Goal: Task Accomplishment & Management: Complete application form

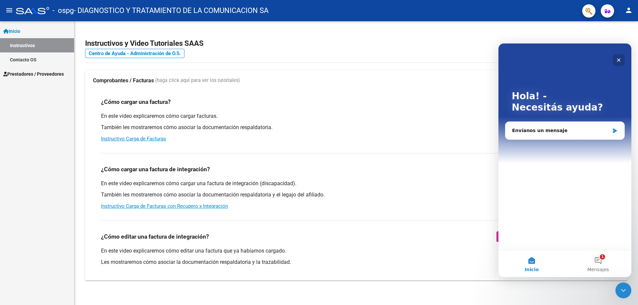
click at [619, 57] on icon "Cerrar" at bounding box center [618, 59] width 5 height 5
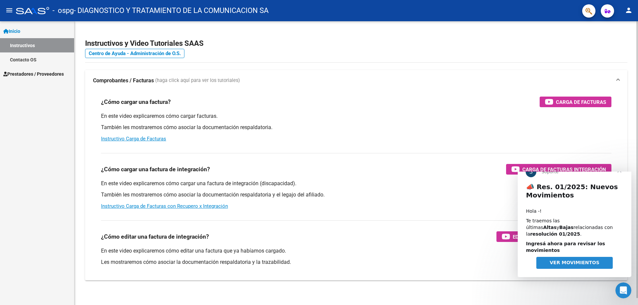
click at [249, 75] on mat-expansion-panel-header "Comprobantes / Facturas (haga click aquí para ver los tutoriales)" at bounding box center [356, 80] width 542 height 21
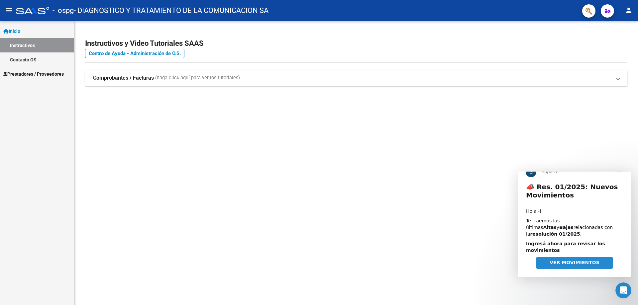
click at [21, 72] on span "Prestadores / Proveedores" at bounding box center [33, 73] width 60 height 7
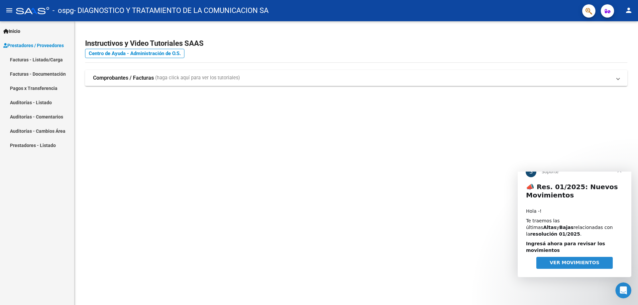
click at [583, 264] on span "VER MOVIMIENTOS" at bounding box center [574, 262] width 50 height 5
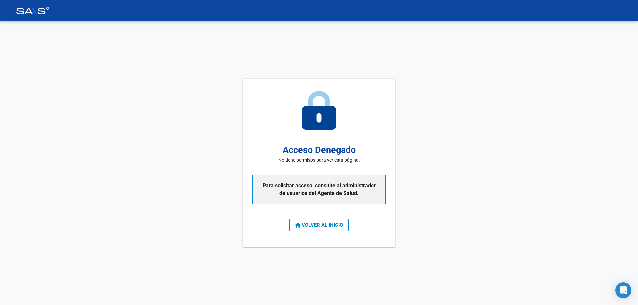
click at [311, 222] on button "VOLVER AL INICIO" at bounding box center [318, 225] width 59 height 13
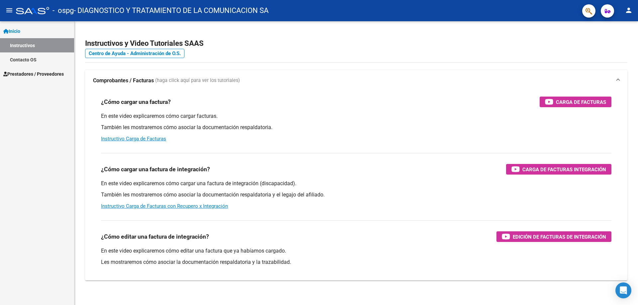
click at [32, 73] on span "Prestadores / Proveedores" at bounding box center [33, 73] width 60 height 7
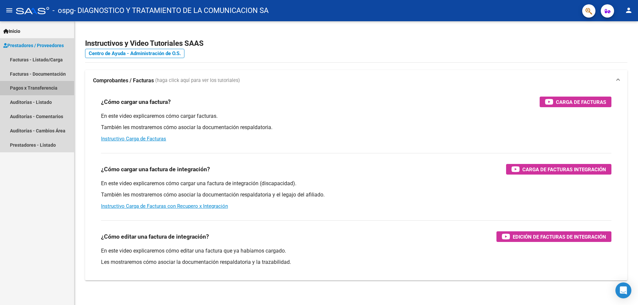
click at [30, 88] on link "Pagos x Transferencia" at bounding box center [37, 88] width 74 height 14
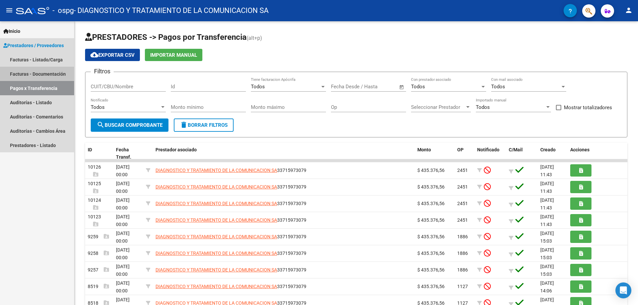
click at [25, 73] on link "Facturas - Documentación" at bounding box center [37, 74] width 74 height 14
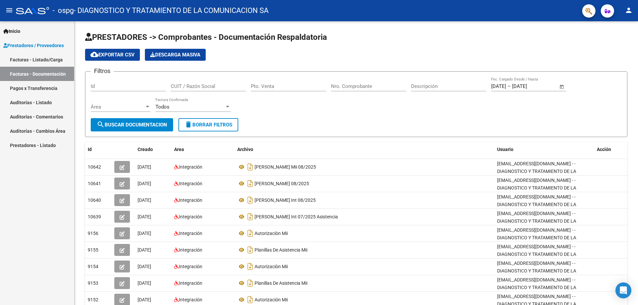
click at [33, 75] on link "Facturas - Documentación" at bounding box center [37, 74] width 74 height 14
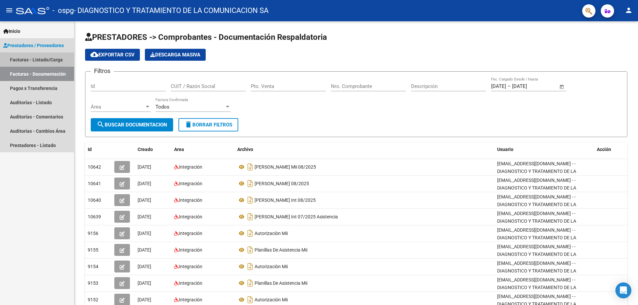
click at [39, 59] on link "Facturas - Listado/Carga" at bounding box center [37, 59] width 74 height 14
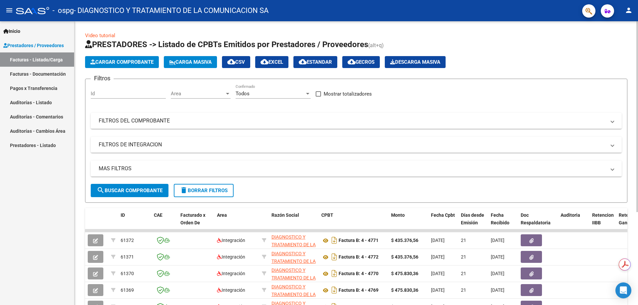
click at [142, 62] on span "Cargar Comprobante" at bounding box center [121, 62] width 63 height 6
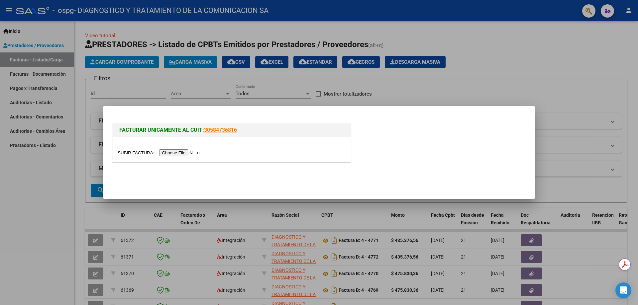
click at [181, 153] on input "file" at bounding box center [160, 152] width 84 height 7
click at [556, 97] on div at bounding box center [319, 152] width 638 height 305
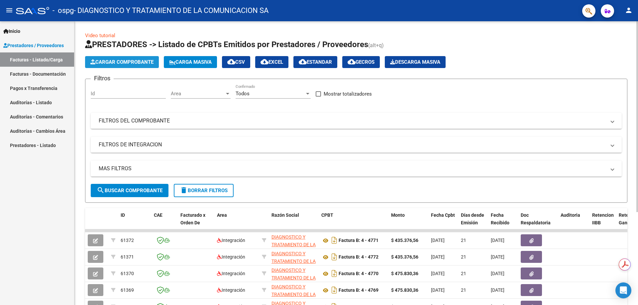
click at [116, 66] on button "Cargar Comprobante" at bounding box center [122, 62] width 74 height 12
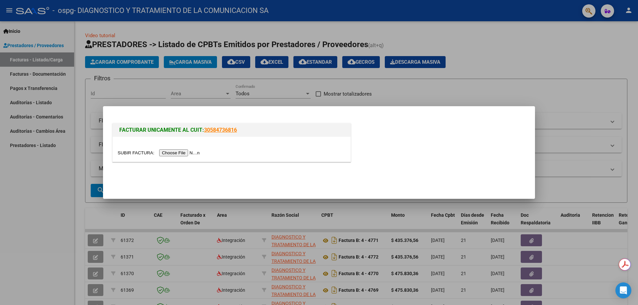
click at [184, 152] on input "file" at bounding box center [160, 152] width 84 height 7
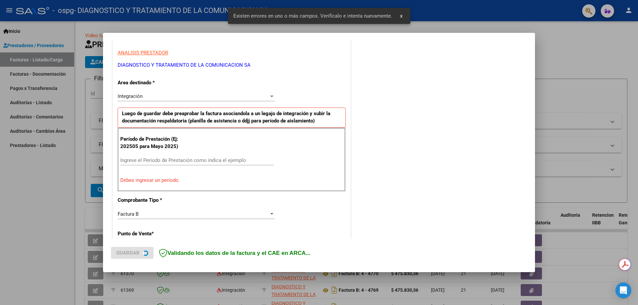
scroll to position [120, 0]
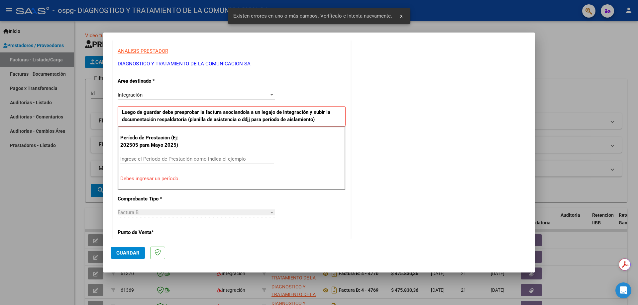
click at [141, 154] on div "Ingrese el Período de Prestación como indica el ejemplo" at bounding box center [196, 159] width 153 height 10
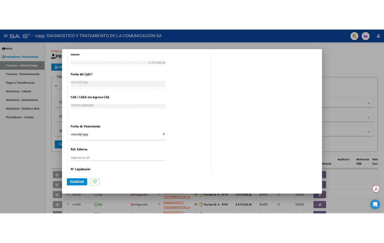
scroll to position [385, 0]
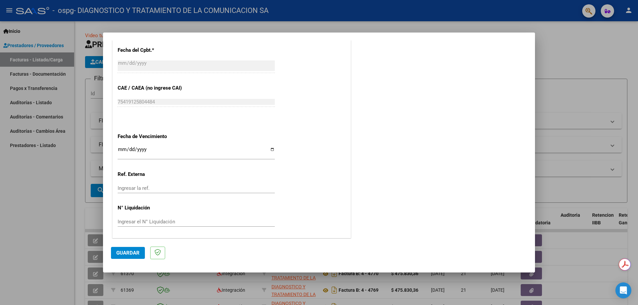
type input "202509"
drag, startPoint x: 373, startPoint y: 36, endPoint x: 257, endPoint y: 33, distance: 115.7
click at [257, 33] on mat-dialog-container "COMPROBANTE VER COMPROBANTE El comprobante fue leído exitosamente. DATOS DEL CO…" at bounding box center [319, 153] width 432 height 241
click at [320, 39] on mat-dialog-container "COMPROBANTE VER COMPROBANTE El comprobante fue leído exitosamente. DATOS DEL CO…" at bounding box center [319, 153] width 432 height 241
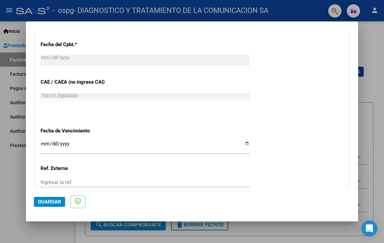
scroll to position [414, 0]
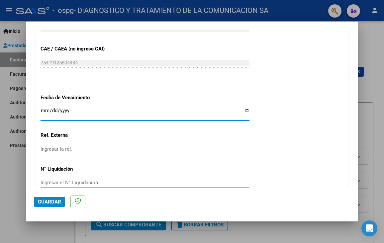
click at [109, 115] on input "Ingresar la fecha" at bounding box center [145, 113] width 209 height 11
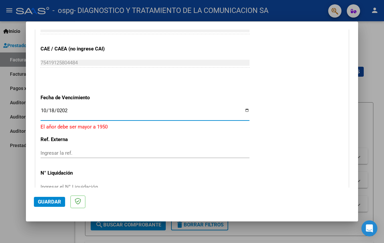
type input "[DATE]"
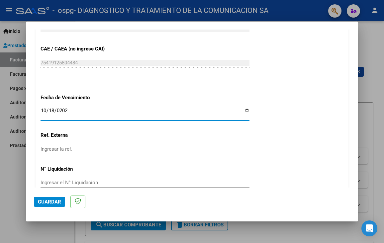
click at [117, 153] on div "Ingresar la ref." at bounding box center [145, 149] width 209 height 10
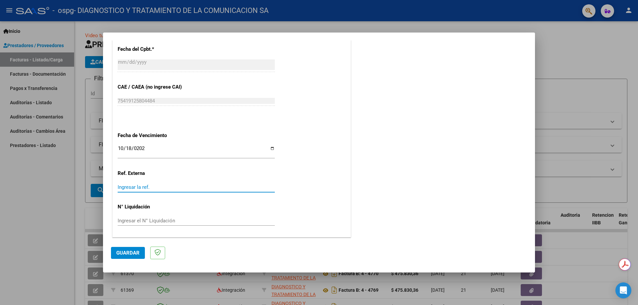
scroll to position [386, 0]
click at [123, 254] on span "Guardar" at bounding box center [127, 253] width 23 height 6
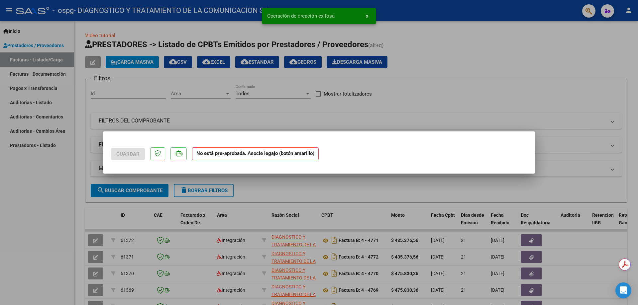
scroll to position [0, 0]
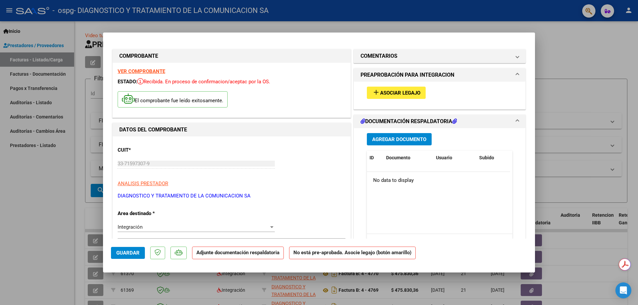
click at [391, 91] on span "Asociar Legajo" at bounding box center [400, 93] width 40 height 6
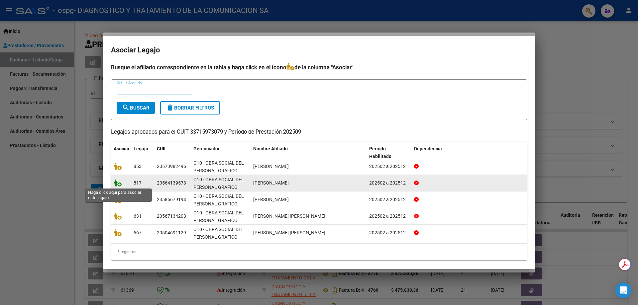
click at [118, 185] on icon at bounding box center [118, 182] width 8 height 7
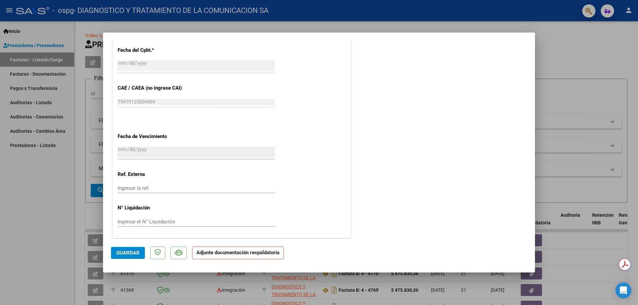
scroll to position [396, 0]
click at [257, 254] on strong "Adjunte documentación respaldatoria" at bounding box center [237, 253] width 83 height 6
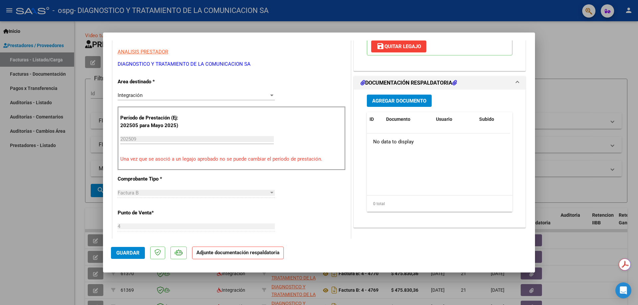
scroll to position [64, 0]
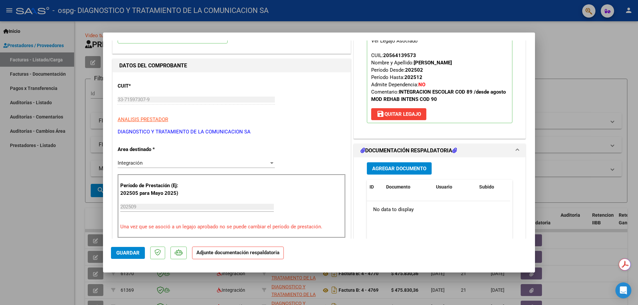
click at [404, 167] on span "Agregar Documento" at bounding box center [399, 169] width 54 height 6
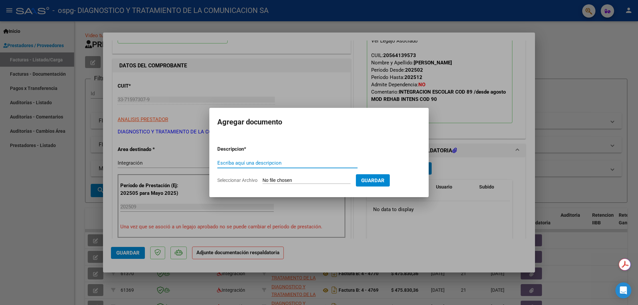
click at [263, 161] on input "Escriba aquí una descripcion" at bounding box center [287, 163] width 140 height 6
type input "A"
type input "[PERSON_NAME] INT 09/2025"
click at [282, 180] on input "Seleccionar Archivo" at bounding box center [306, 181] width 88 height 6
type input "C:\fakepath\[PERSON_NAME] INT SEPTIEMBRE.pdf"
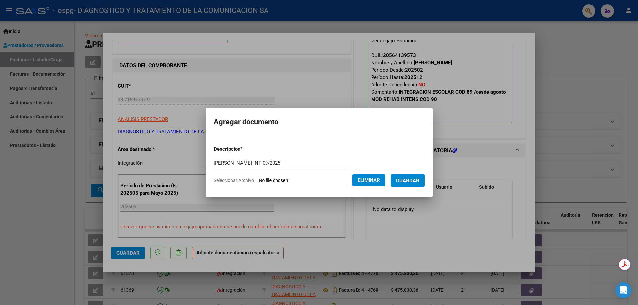
click at [410, 182] on span "Guardar" at bounding box center [407, 181] width 23 height 6
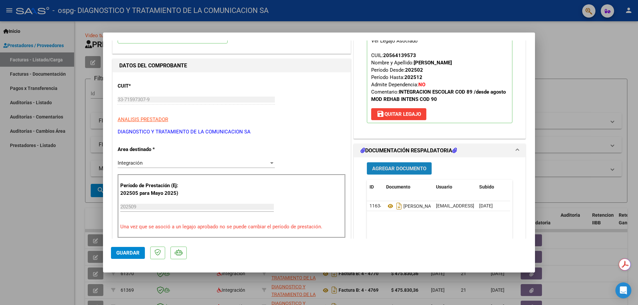
click at [405, 166] on span "Agregar Documento" at bounding box center [399, 169] width 54 height 6
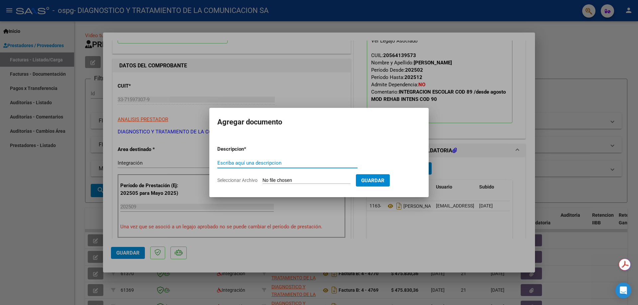
click at [270, 161] on input "Escriba aquí una descripcion" at bounding box center [287, 163] width 140 height 6
drag, startPoint x: 219, startPoint y: 163, endPoint x: 215, endPoint y: 160, distance: 5.2
click at [215, 160] on mat-dialog-content "Descripcion * aUTORIZACION Escriba aquí una descripcion Seleccionar Archivo Gua…" at bounding box center [318, 162] width 219 height 54
type input "AUTORIZACION"
click at [321, 182] on input "Seleccionar Archivo" at bounding box center [306, 181] width 88 height 6
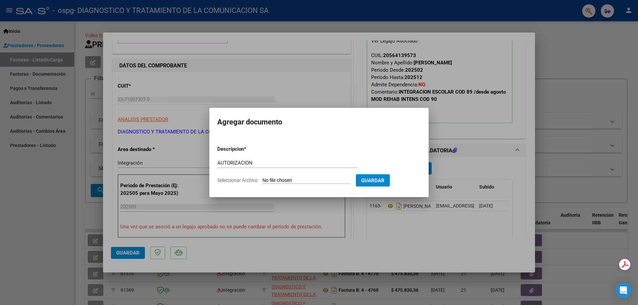
type input "C:\fakepath\AUTORIZACIONES 2025.odt1.odt2.odt"
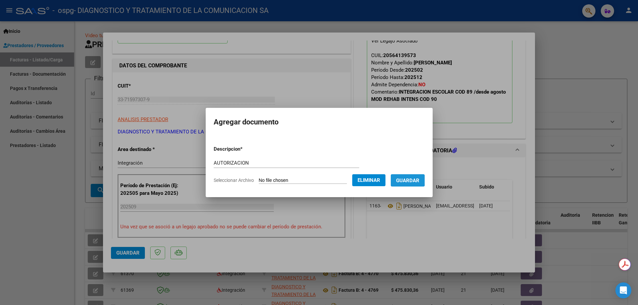
click at [406, 178] on span "Guardar" at bounding box center [407, 181] width 23 height 6
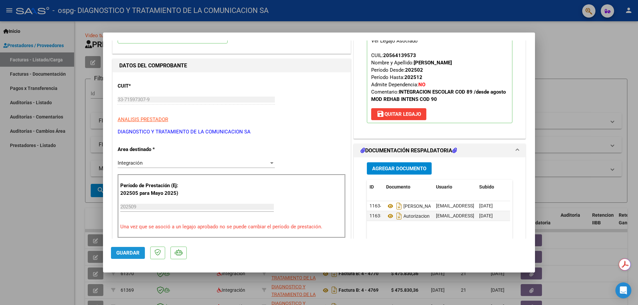
click at [130, 253] on span "Guardar" at bounding box center [127, 253] width 23 height 6
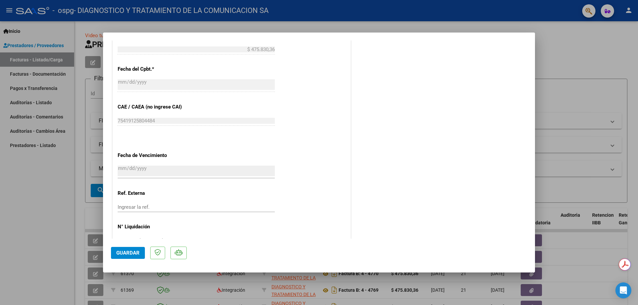
scroll to position [396, 0]
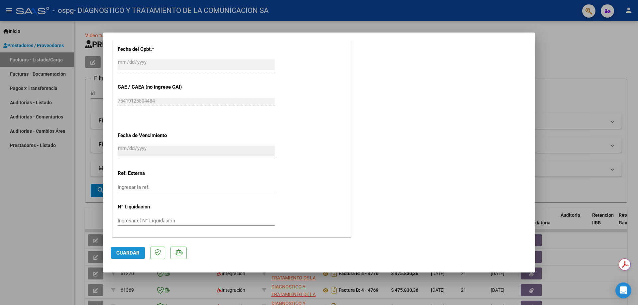
click at [120, 249] on button "Guardar" at bounding box center [128, 253] width 34 height 12
click at [126, 249] on button "Guardar" at bounding box center [128, 253] width 34 height 12
click at [209, 247] on mat-dialog-actions "Guardar" at bounding box center [319, 252] width 416 height 26
click at [122, 251] on span "Guardar" at bounding box center [127, 253] width 23 height 6
click at [368, 13] on button "x" at bounding box center [366, 16] width 13 height 12
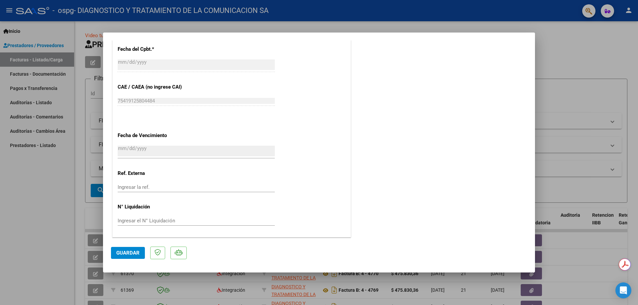
click at [543, 49] on div at bounding box center [319, 152] width 638 height 305
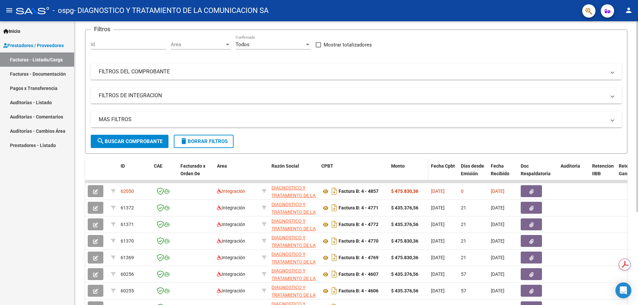
scroll to position [100, 0]
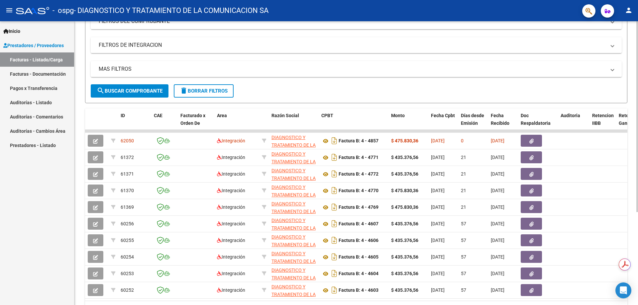
click at [122, 94] on span "search Buscar Comprobante" at bounding box center [130, 91] width 66 height 6
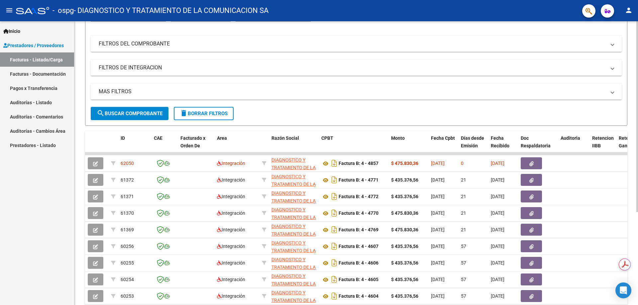
scroll to position [0, 0]
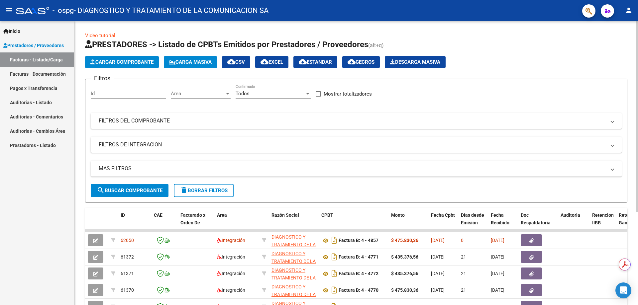
click at [123, 64] on span "Cargar Comprobante" at bounding box center [121, 62] width 63 height 6
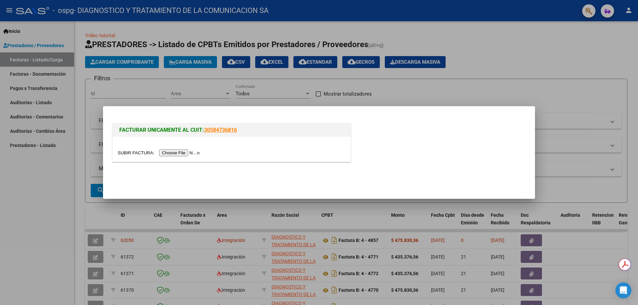
click at [180, 151] on input "file" at bounding box center [160, 152] width 84 height 7
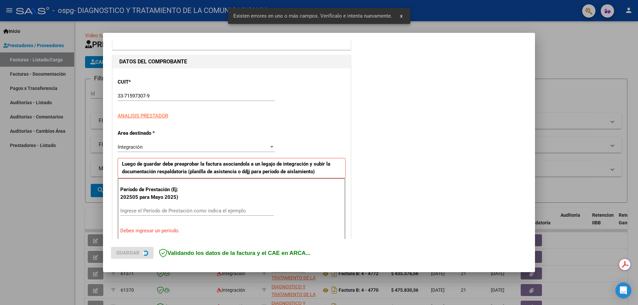
scroll to position [120, 0]
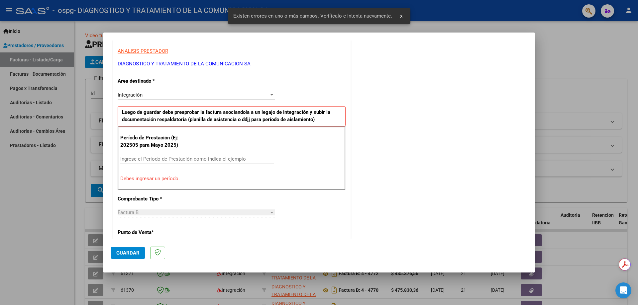
click at [159, 152] on div "Período de Prestación (Ej: 202505 para [DATE]) Ingrese el Período de Prestación…" at bounding box center [232, 159] width 228 height 64
click at [158, 156] on input "Ingrese el Período de Prestación como indica el ejemplo" at bounding box center [196, 159] width 153 height 6
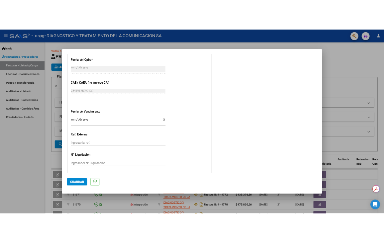
scroll to position [386, 0]
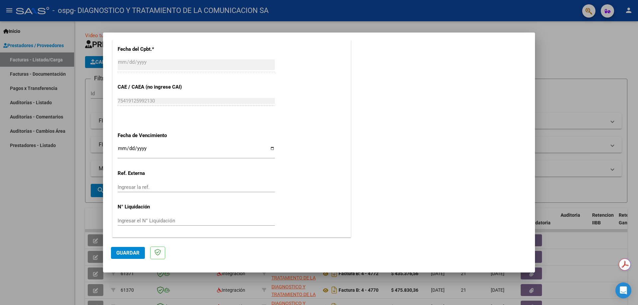
type input "202509"
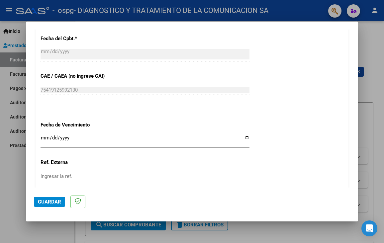
click at [245, 139] on input "Ingresar la fecha" at bounding box center [145, 140] width 209 height 11
type input "[DATE]"
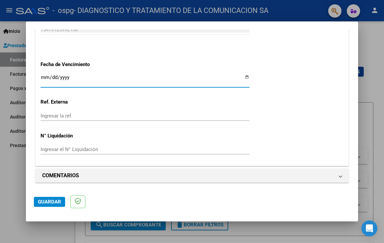
click at [50, 203] on span "Guardar" at bounding box center [49, 202] width 23 height 6
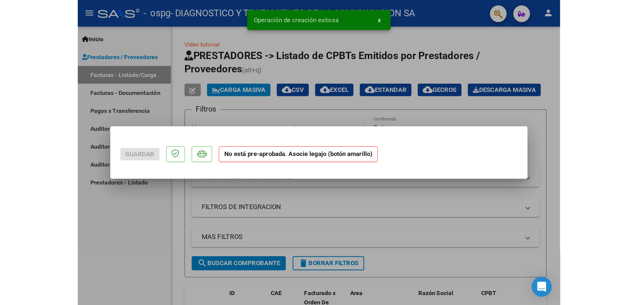
scroll to position [0, 0]
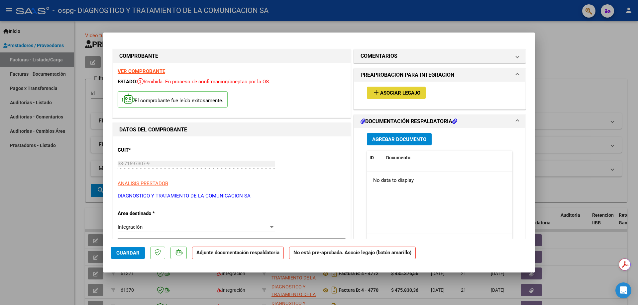
click at [389, 89] on button "add Asociar Legajo" at bounding box center [396, 93] width 59 height 12
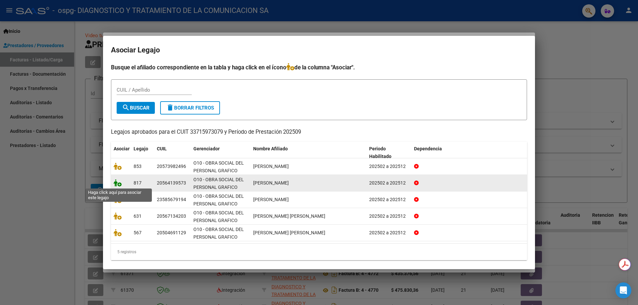
click at [121, 182] on icon at bounding box center [118, 182] width 8 height 7
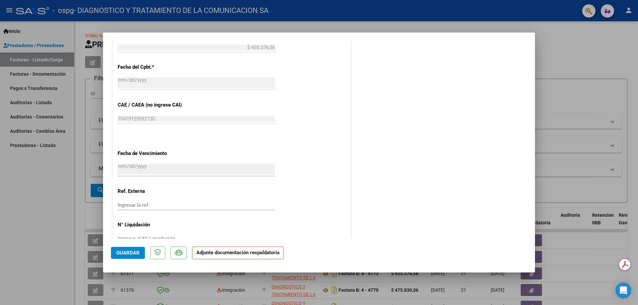
scroll to position [396, 0]
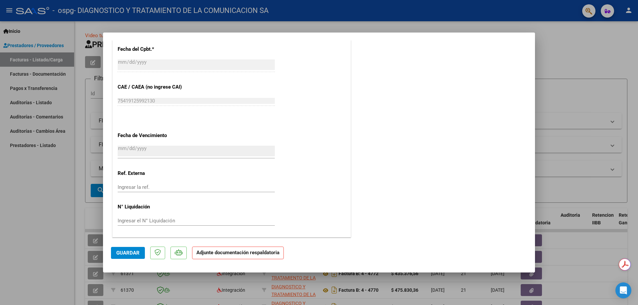
click at [269, 256] on p "Adjunte documentación respaldatoria" at bounding box center [238, 253] width 92 height 13
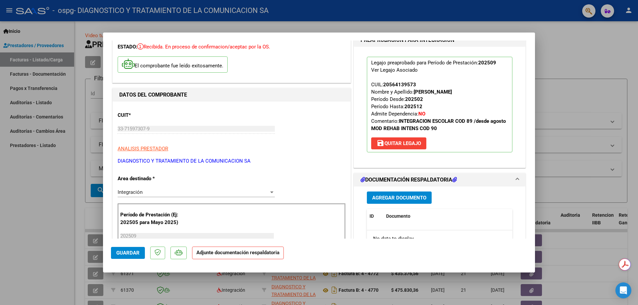
scroll to position [31, 0]
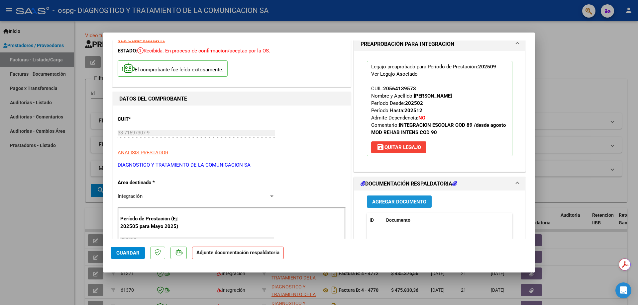
click at [396, 203] on span "Agregar Documento" at bounding box center [399, 202] width 54 height 6
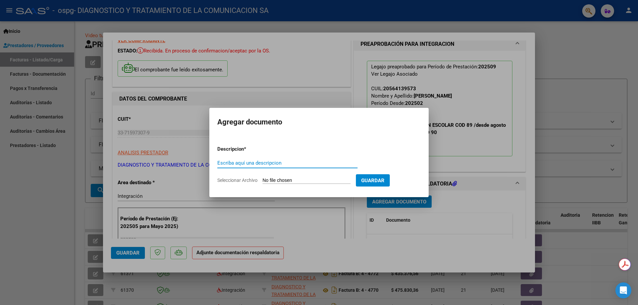
click at [271, 164] on input "Escriba aquí una descripcion" at bounding box center [287, 163] width 140 height 6
type input "[PERSON_NAME] MII SEPTIEMBRE"
click at [279, 182] on input "Seleccionar Archivo" at bounding box center [306, 181] width 88 height 6
type input "C:\fakepath\[PERSON_NAME] MII SEPTIEMBRE.pdf"
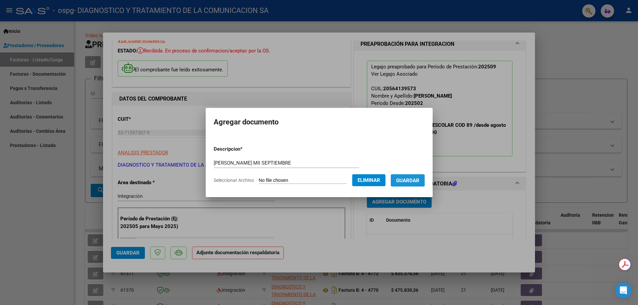
click at [413, 180] on span "Guardar" at bounding box center [407, 181] width 23 height 6
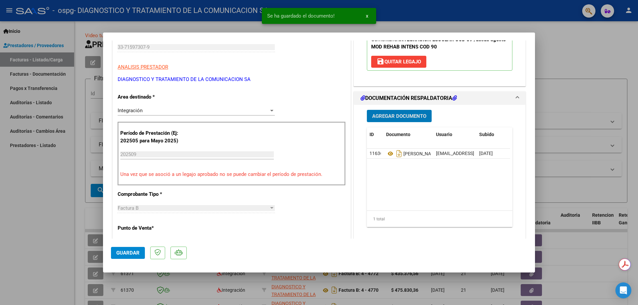
scroll to position [97, 0]
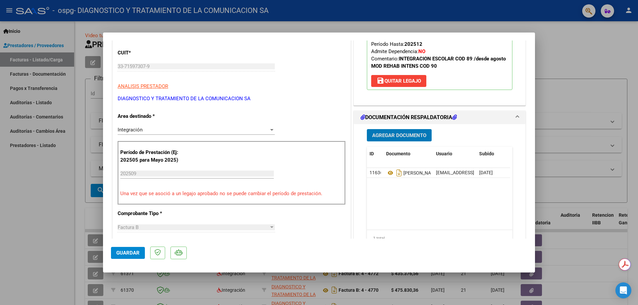
click at [400, 135] on span "Agregar Documento" at bounding box center [399, 136] width 54 height 6
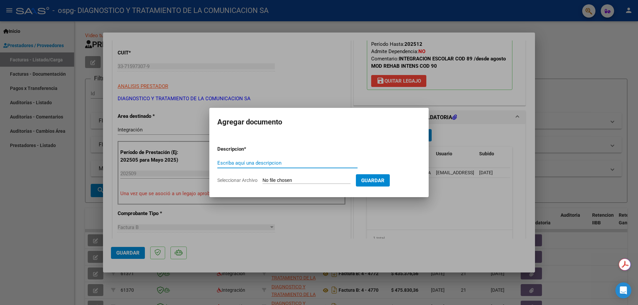
click at [283, 161] on input "Escriba aquí una descripcion" at bounding box center [287, 163] width 140 height 6
type input "AUTORIZACION"
click at [287, 179] on input "Seleccionar Archivo" at bounding box center [306, 181] width 88 height 6
type input "C:\fakepath\AUTORIZACIONES 2025.odt1.odt2.odt"
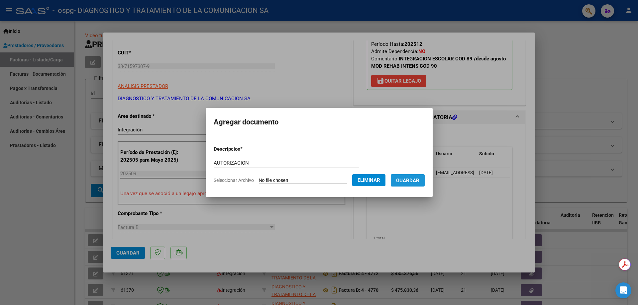
click at [419, 179] on span "Guardar" at bounding box center [407, 181] width 23 height 6
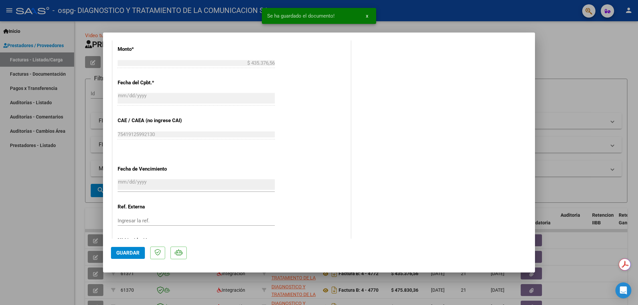
scroll to position [396, 0]
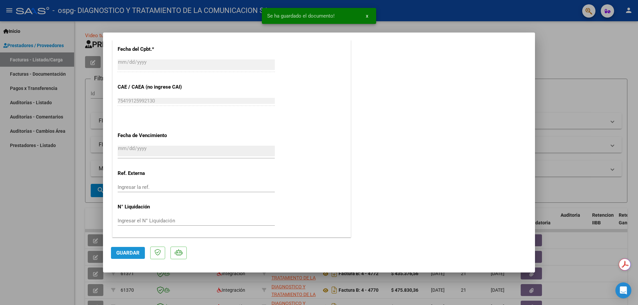
click at [131, 252] on span "Guardar" at bounding box center [127, 253] width 23 height 6
click at [550, 58] on div at bounding box center [319, 152] width 638 height 305
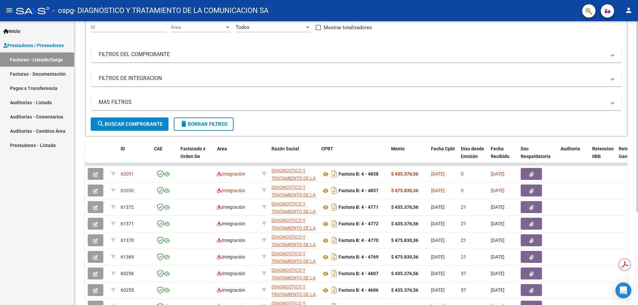
scroll to position [0, 0]
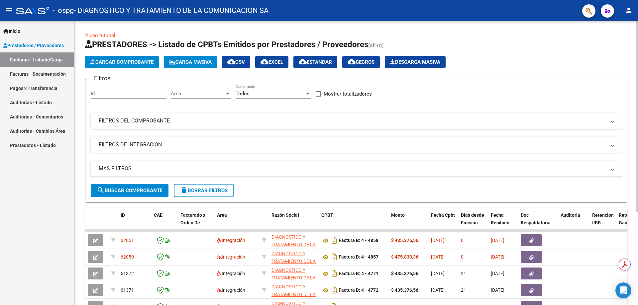
click at [120, 64] on span "Cargar Comprobante" at bounding box center [121, 62] width 63 height 6
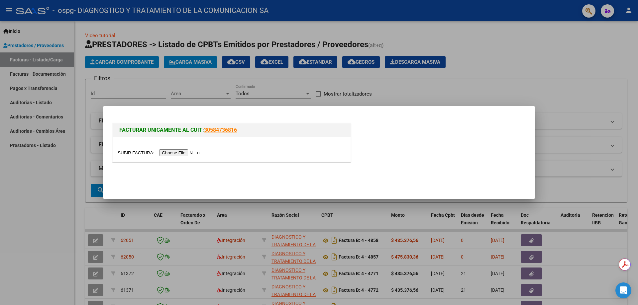
click at [190, 153] on input "file" at bounding box center [160, 152] width 84 height 7
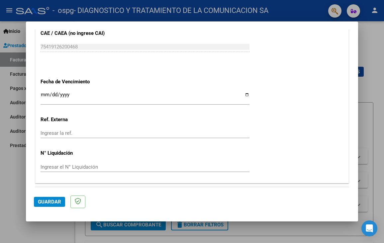
scroll to position [464, 0]
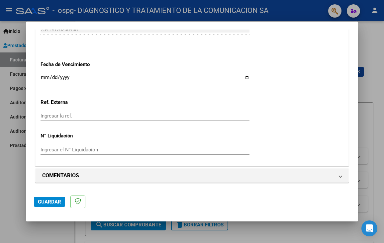
click at [78, 76] on input "Ingresar la fecha" at bounding box center [145, 80] width 209 height 11
click at [244, 76] on input "Ingresar la fecha" at bounding box center [145, 80] width 209 height 11
type input "[DATE]"
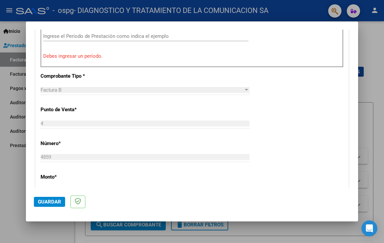
scroll to position [132, 0]
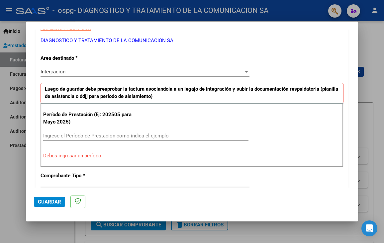
click at [131, 134] on input "Ingrese el Período de Prestación como indica el ejemplo" at bounding box center [145, 136] width 205 height 6
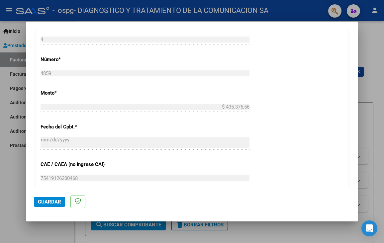
scroll to position [447, 0]
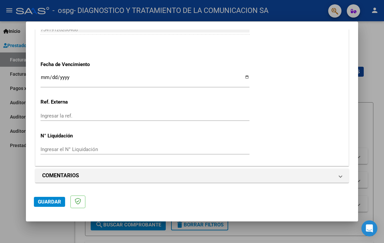
type input "202509"
click at [50, 200] on span "Guardar" at bounding box center [49, 202] width 23 height 6
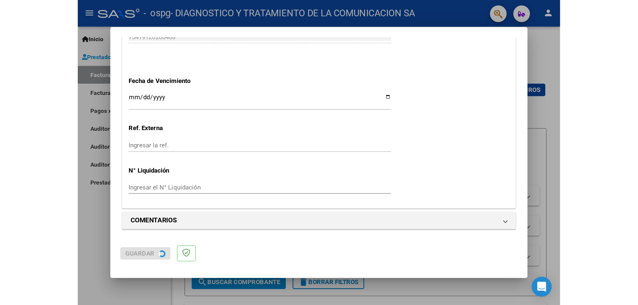
scroll to position [0, 0]
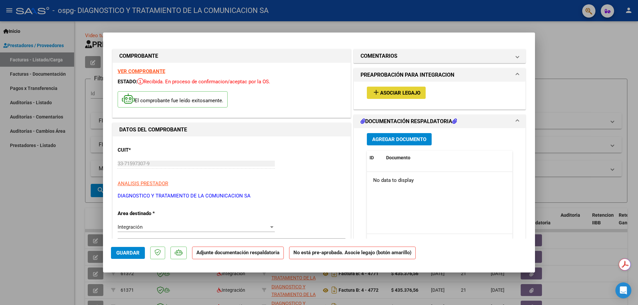
click at [395, 91] on span "Asociar Legajo" at bounding box center [400, 93] width 40 height 6
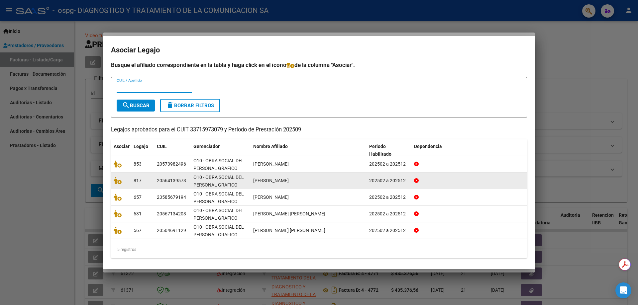
scroll to position [4, 0]
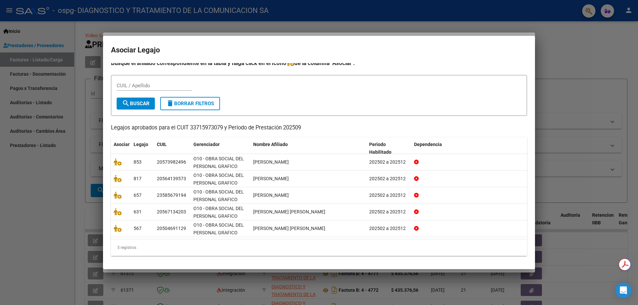
click at [167, 86] on input "CUIL / Apellido" at bounding box center [154, 86] width 75 height 6
type input "[PERSON_NAME]"
click at [141, 107] on button "search Buscar" at bounding box center [136, 104] width 38 height 12
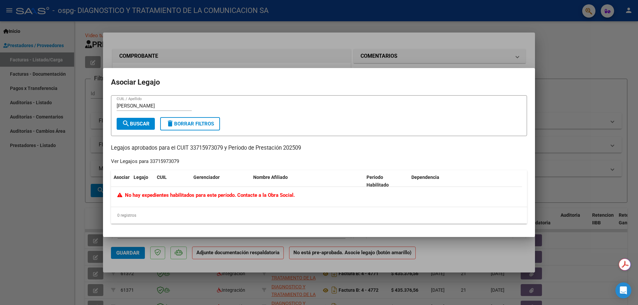
scroll to position [0, 0]
drag, startPoint x: 140, startPoint y: 105, endPoint x: 79, endPoint y: 104, distance: 61.1
click at [79, 104] on div "COMPROBANTE VER COMPROBANTE ESTADO: Recibida. En proceso de confirmacion/acepta…" at bounding box center [319, 152] width 638 height 305
click at [214, 122] on span "delete Borrar Filtros" at bounding box center [190, 124] width 48 height 6
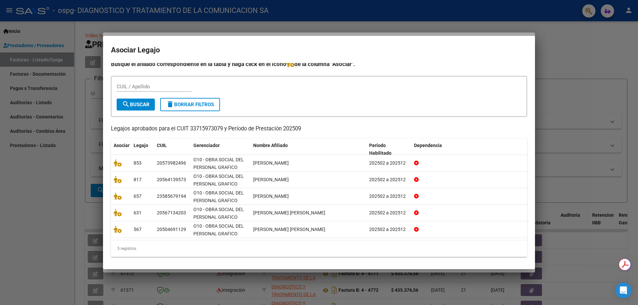
scroll to position [4, 0]
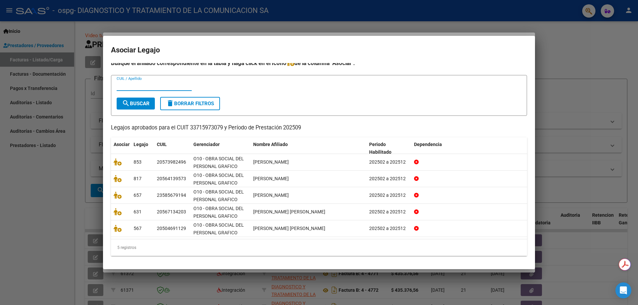
click at [161, 85] on input "CUIL / Apellido" at bounding box center [154, 86] width 75 height 6
click at [551, 46] on div at bounding box center [319, 152] width 638 height 305
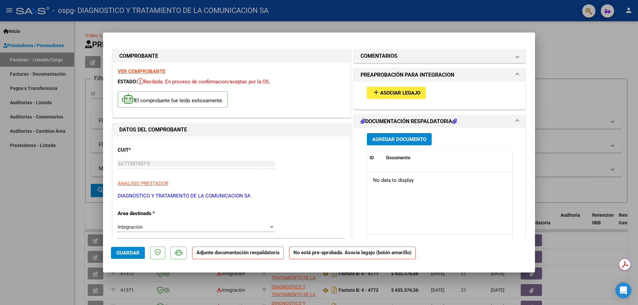
click at [575, 72] on div at bounding box center [319, 152] width 638 height 305
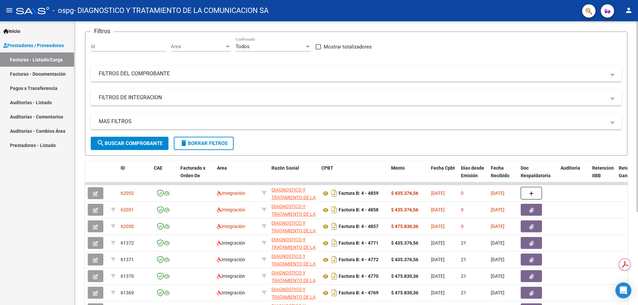
scroll to position [0, 0]
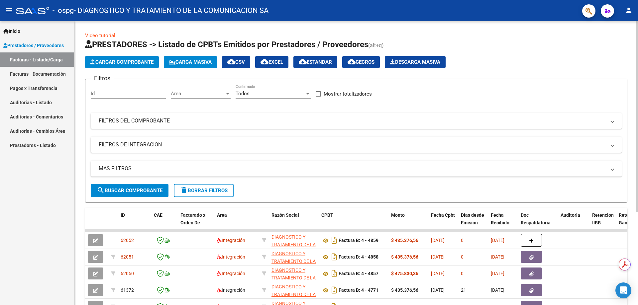
click at [114, 64] on span "Cargar Comprobante" at bounding box center [121, 62] width 63 height 6
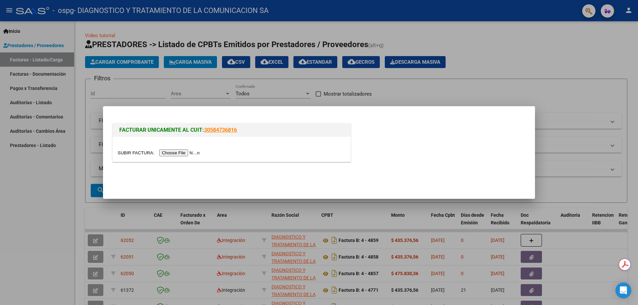
click at [177, 157] on div at bounding box center [232, 149] width 238 height 25
click at [178, 155] on input "file" at bounding box center [160, 152] width 84 height 7
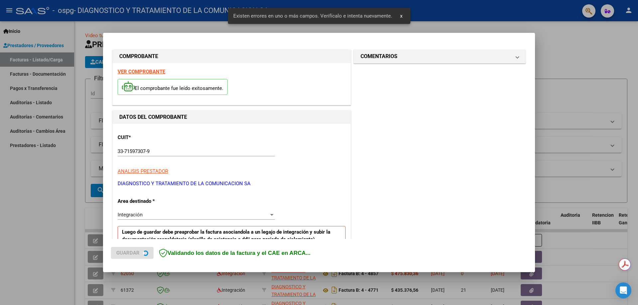
scroll to position [120, 0]
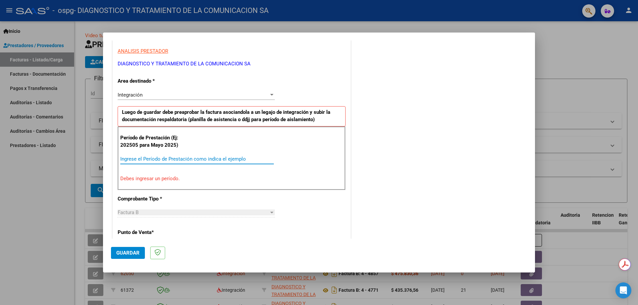
click at [241, 160] on input "Ingrese el Período de Prestación como indica el ejemplo" at bounding box center [196, 159] width 153 height 6
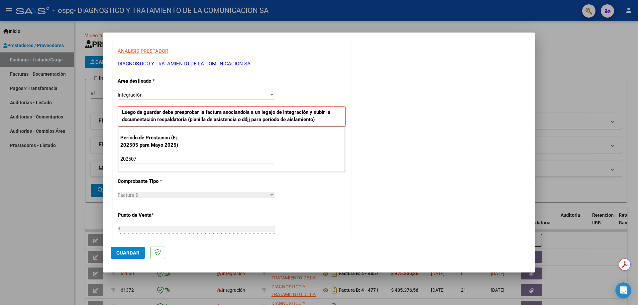
type input "202507"
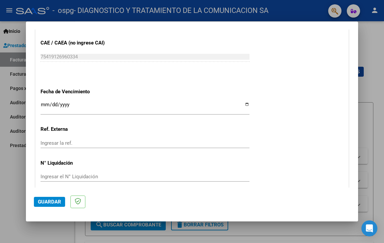
scroll to position [447, 0]
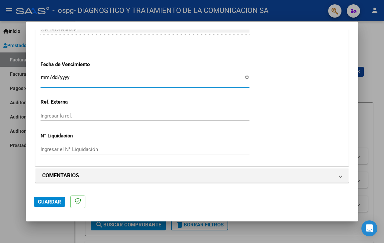
click at [242, 78] on input "Ingresar la fecha" at bounding box center [145, 80] width 209 height 11
type input "[DATE]"
click at [51, 201] on span "Guardar" at bounding box center [49, 202] width 23 height 6
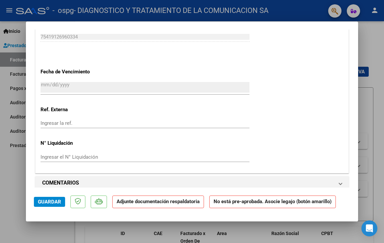
scroll to position [565, 0]
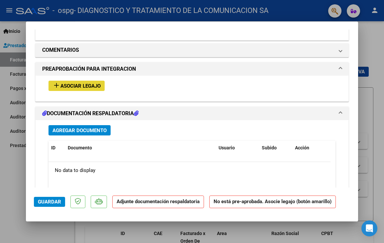
click at [86, 85] on span "Asociar Legajo" at bounding box center [80, 86] width 40 height 6
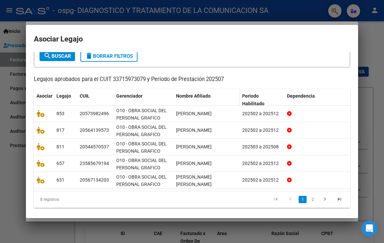
scroll to position [43, 0]
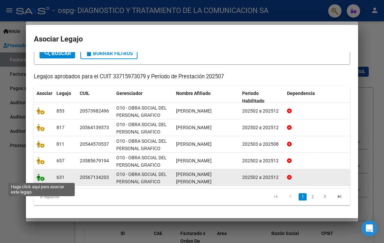
click at [44, 179] on icon at bounding box center [41, 177] width 8 height 7
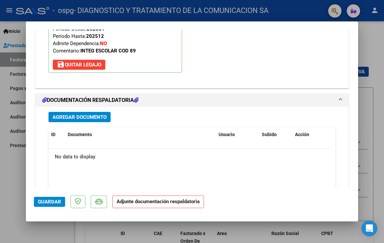
scroll to position [742, 0]
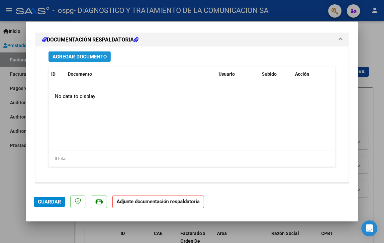
click at [71, 61] on button "Agregar Documento" at bounding box center [80, 56] width 62 height 10
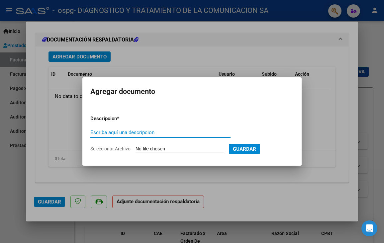
click at [126, 131] on input "Escriba aquí una descripcion" at bounding box center [160, 133] width 140 height 6
type input "[PERSON_NAME] [PERSON_NAME] INT [DATE]"
click at [150, 150] on input "Seleccionar Archivo" at bounding box center [180, 149] width 88 height 6
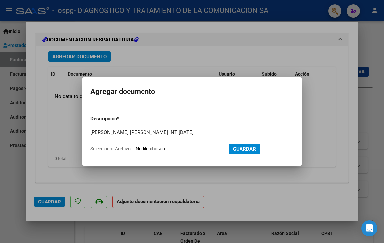
type input "C:\fakepath\[PERSON_NAME] [PERSON_NAME] INT JULIO.pdf"
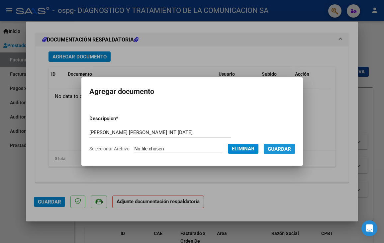
click at [286, 148] on span "Guardar" at bounding box center [279, 149] width 23 height 6
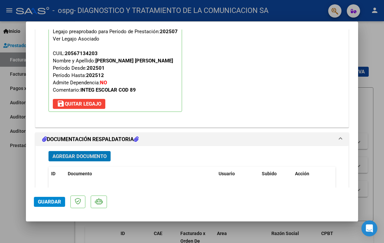
scroll to position [676, 0]
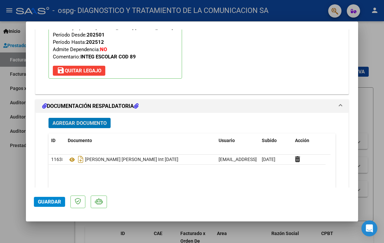
click at [72, 119] on button "Agregar Documento" at bounding box center [80, 123] width 62 height 10
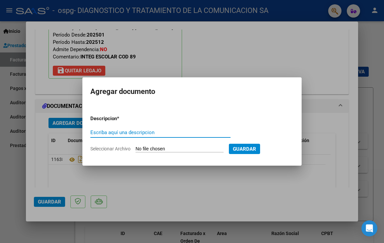
click at [102, 130] on input "Escriba aquí una descripcion" at bounding box center [160, 133] width 140 height 6
type input "AUTRORIZACION"
click at [138, 148] on input "Seleccionar Archivo" at bounding box center [180, 149] width 88 height 6
type input "C:\fakepath\AUTORIZACIONES 2025.odt1.odt"
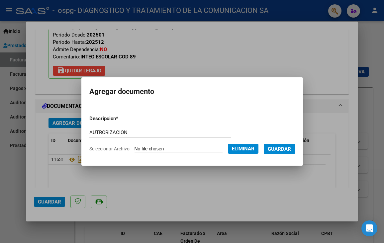
click at [277, 150] on span "Guardar" at bounding box center [279, 149] width 23 height 6
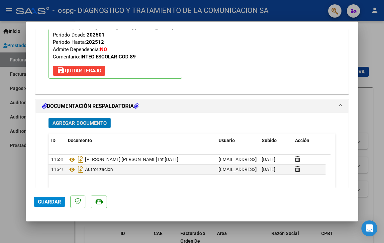
click at [364, 30] on div at bounding box center [192, 121] width 384 height 243
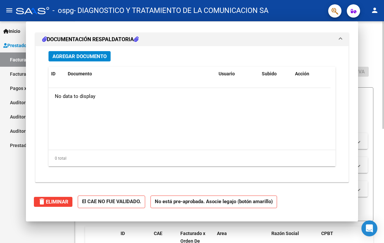
scroll to position [0, 0]
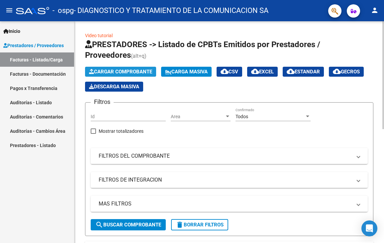
click at [124, 75] on button "Cargar Comprobante" at bounding box center [120, 72] width 71 height 10
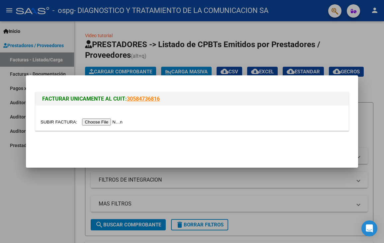
click at [102, 125] on input "file" at bounding box center [83, 122] width 84 height 7
click at [105, 125] on input "file" at bounding box center [83, 122] width 84 height 7
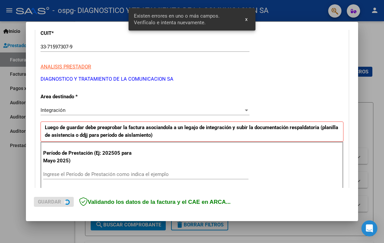
scroll to position [140, 0]
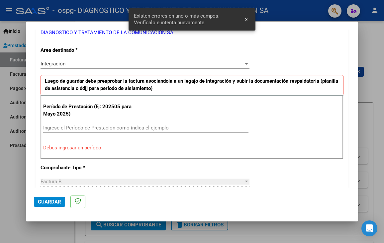
click at [81, 127] on input "Ingrese el Período de Prestación como indica el ejemplo" at bounding box center [145, 128] width 205 height 6
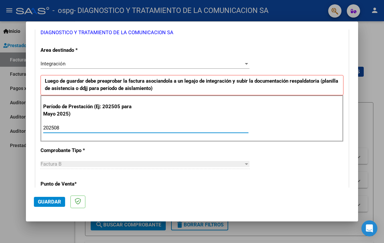
type input "202508"
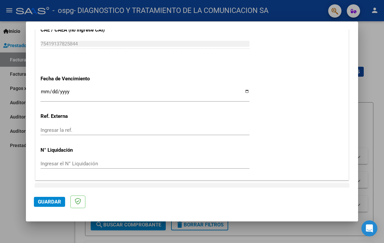
scroll to position [447, 0]
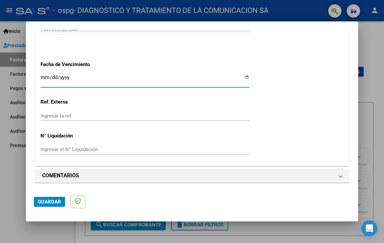
click at [245, 77] on input "Ingresar la fecha" at bounding box center [145, 80] width 209 height 11
type input "[DATE]"
click at [47, 201] on span "Guardar" at bounding box center [49, 202] width 23 height 6
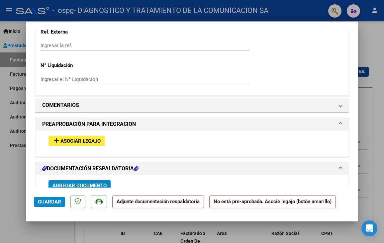
scroll to position [565, 0]
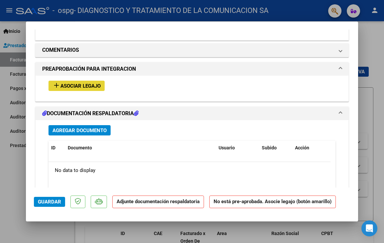
click at [88, 83] on span "add Asociar Legajo" at bounding box center [76, 86] width 48 height 6
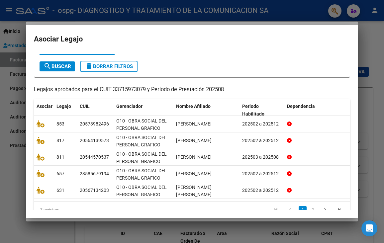
scroll to position [33, 0]
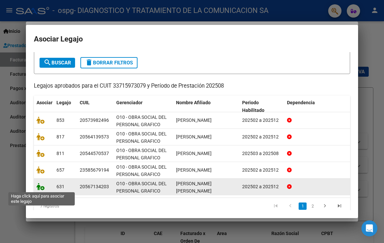
click at [44, 187] on icon at bounding box center [41, 186] width 8 height 7
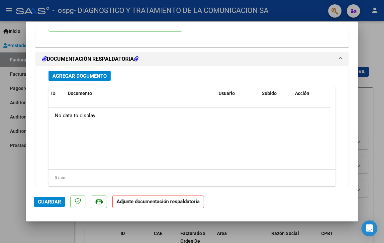
scroll to position [742, 0]
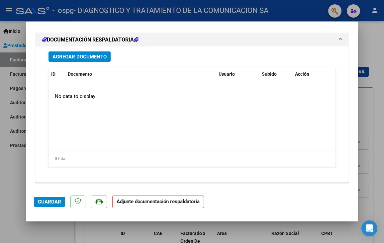
click at [59, 56] on span "Agregar Documento" at bounding box center [79, 57] width 54 height 6
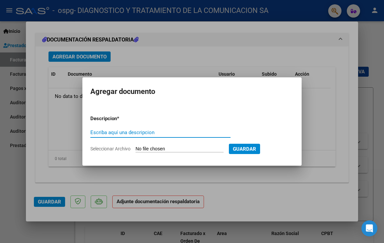
click at [105, 133] on input "Escriba aquí una descripcion" at bounding box center [160, 133] width 140 height 6
type input "[PERSON_NAME] [PERSON_NAME] INT AGOSTO"
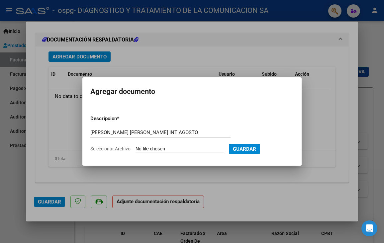
click at [208, 148] on input "Seleccionar Archivo" at bounding box center [180, 149] width 88 height 6
type input "C:\fakepath\[PERSON_NAME] [PERSON_NAME] INT AGOSTO.pdf"
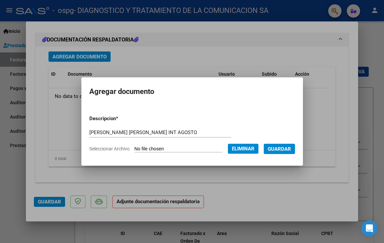
click at [290, 148] on span "Guardar" at bounding box center [279, 149] width 23 height 6
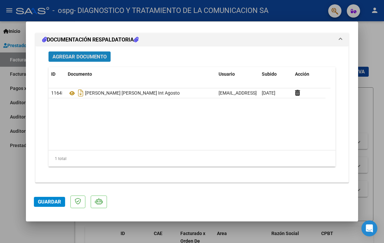
click at [82, 53] on button "Agregar Documento" at bounding box center [80, 56] width 62 height 10
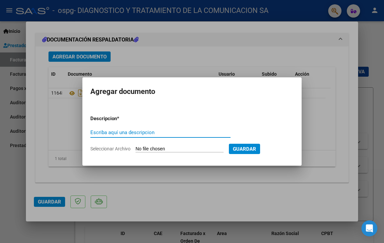
click at [145, 131] on input "Escriba aquí una descripcion" at bounding box center [160, 133] width 140 height 6
type input "AUTORIZACION"
click at [159, 148] on input "Seleccionar Archivo" at bounding box center [180, 149] width 88 height 6
type input "C:\fakepath\[PERSON_NAME] [PERSON_NAME] INT AGOSTO.pdf"
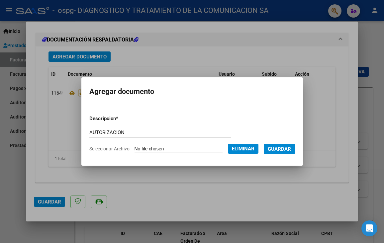
click at [279, 147] on span "Guardar" at bounding box center [279, 149] width 23 height 6
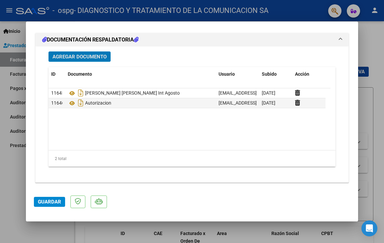
click at [376, 87] on div at bounding box center [192, 121] width 384 height 243
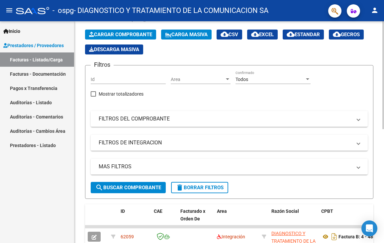
scroll to position [35, 0]
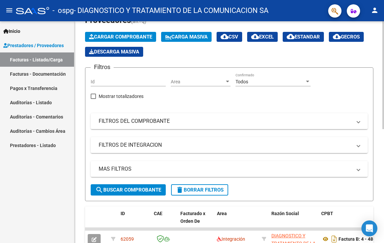
click at [135, 38] on span "Cargar Comprobante" at bounding box center [120, 37] width 63 height 6
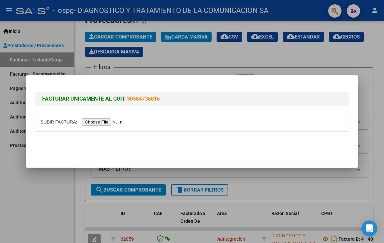
click at [379, 153] on div at bounding box center [192, 121] width 384 height 243
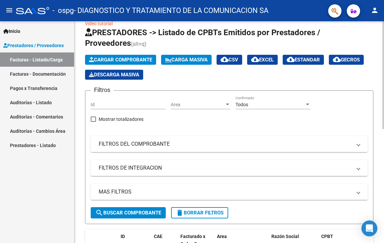
scroll to position [0, 0]
